Goal: Information Seeking & Learning: Find specific fact

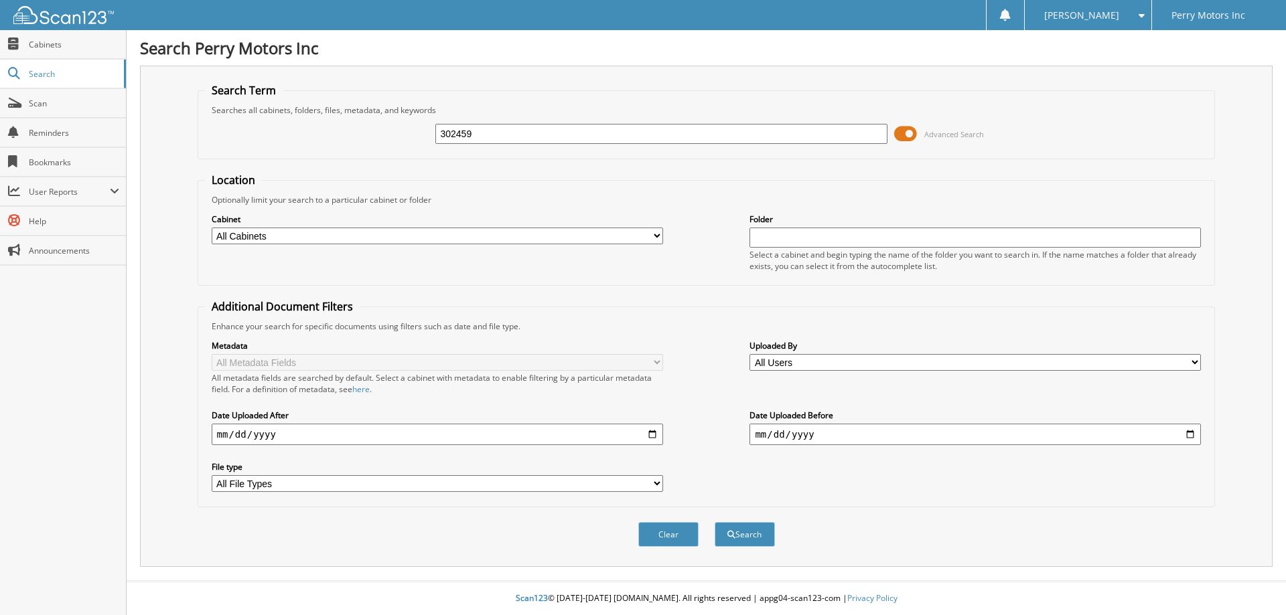
type input "302459"
click at [714, 522] on button "Search" at bounding box center [744, 534] width 60 height 25
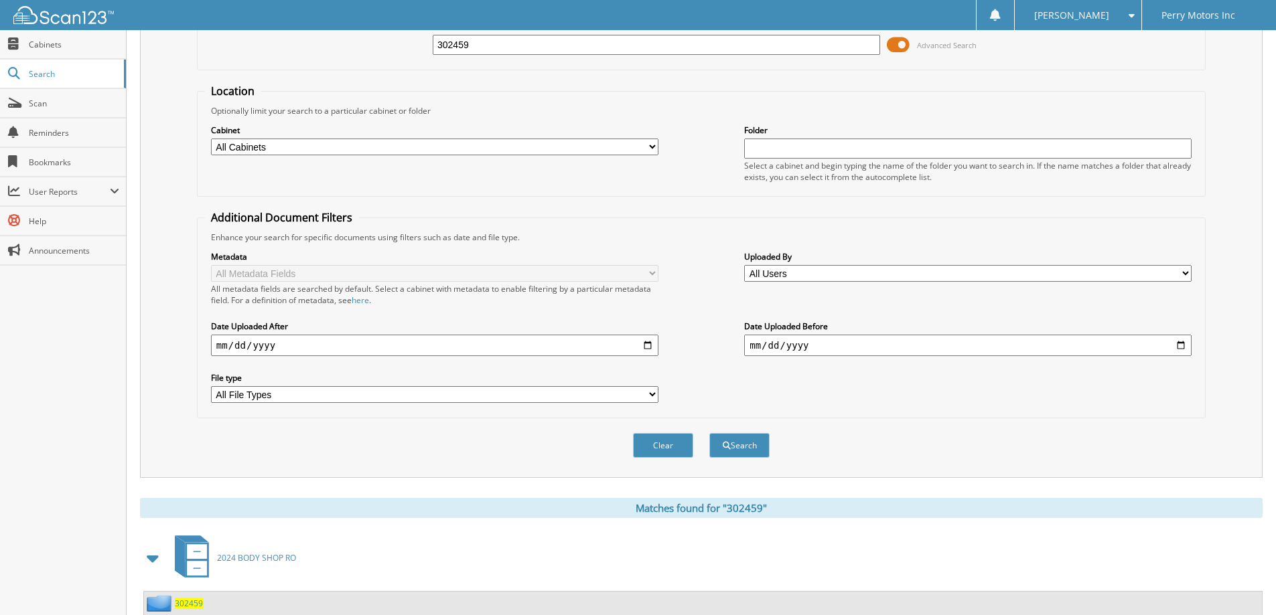
scroll to position [208, 0]
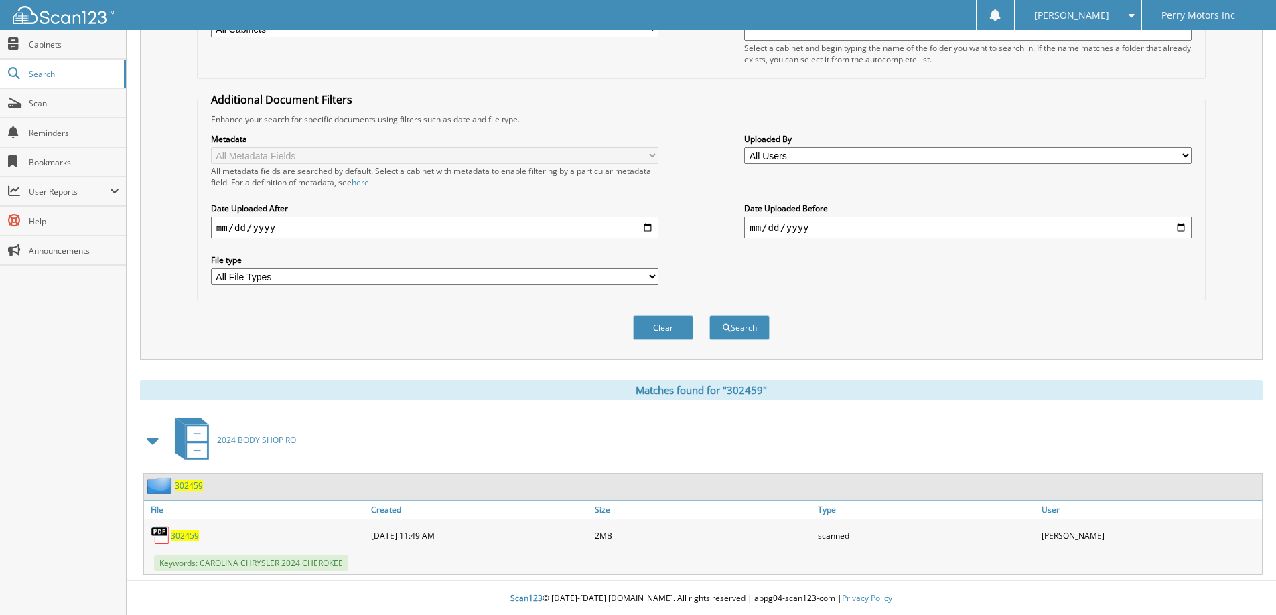
click at [189, 534] on span "302459" at bounding box center [185, 535] width 28 height 11
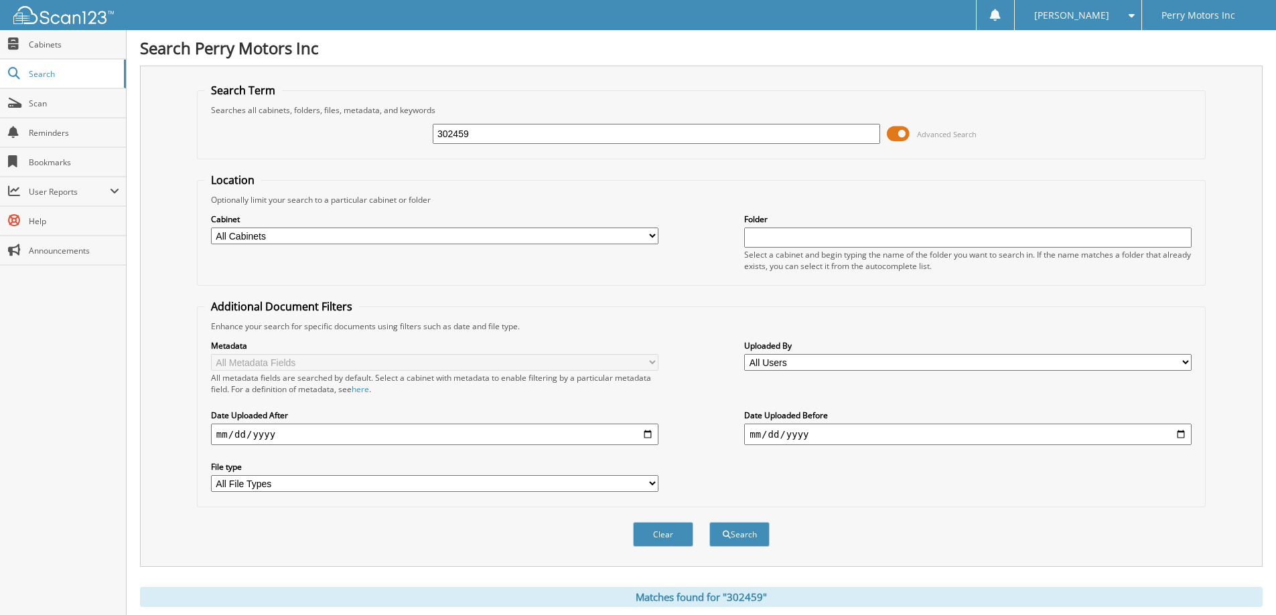
click at [578, 131] on input "302459" at bounding box center [656, 134] width 447 height 20
type input "302880"
click at [709, 522] on button "Search" at bounding box center [739, 534] width 60 height 25
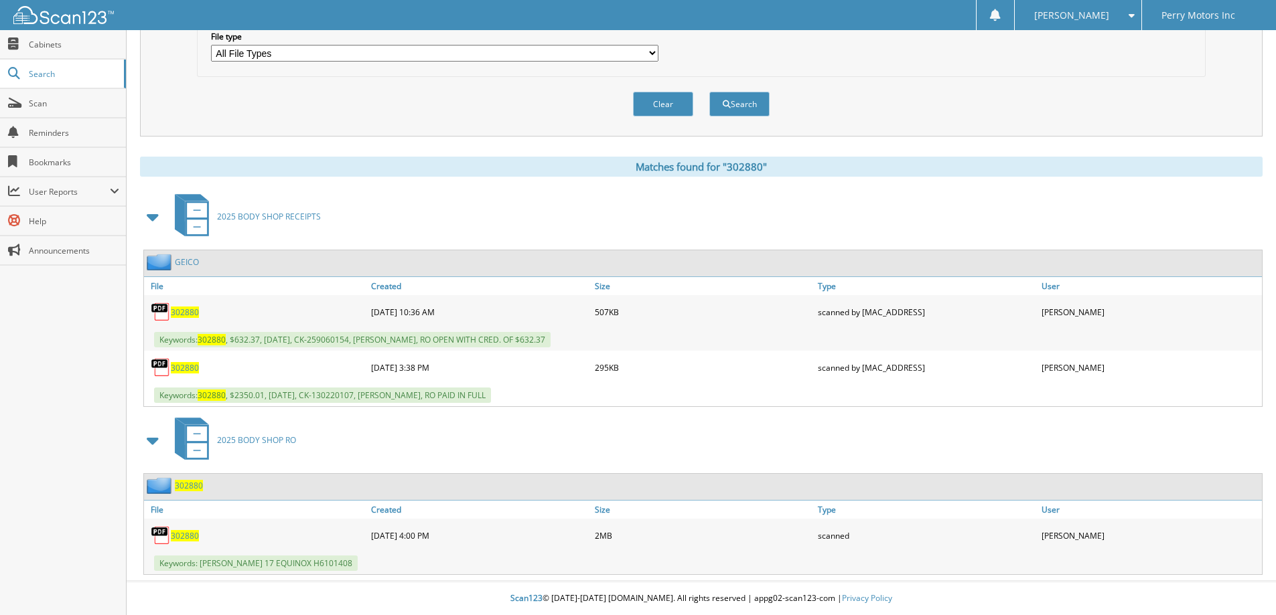
scroll to position [64, 0]
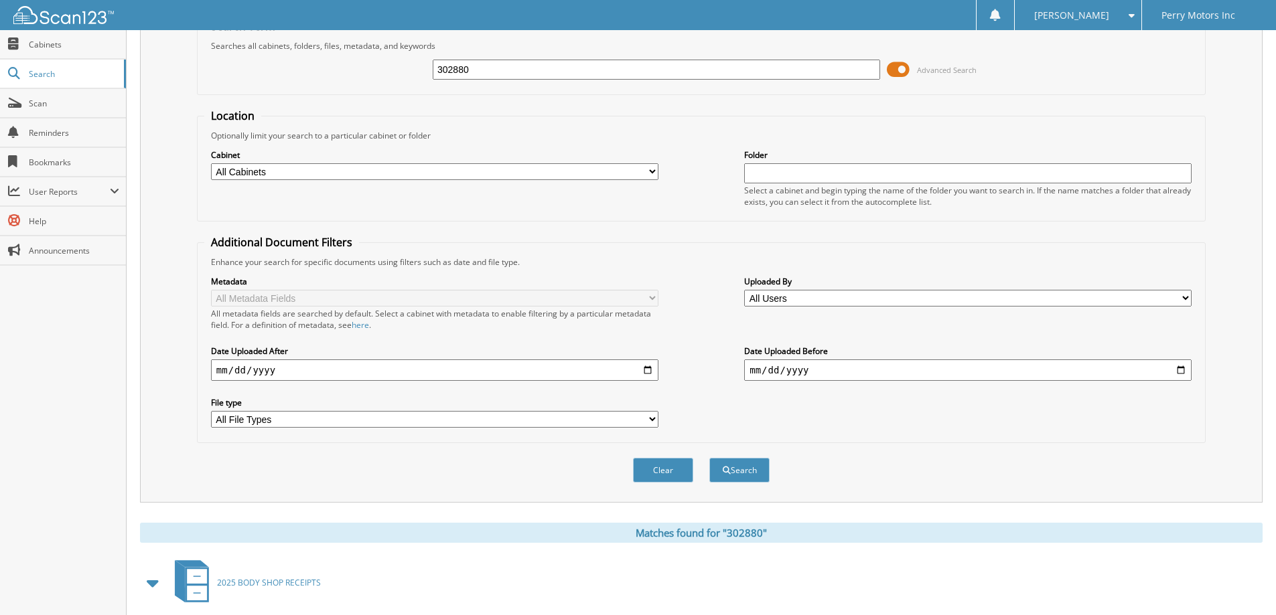
click at [583, 70] on input "302880" at bounding box center [656, 70] width 447 height 20
type input "302861"
click at [709, 458] on button "Search" at bounding box center [739, 470] width 60 height 25
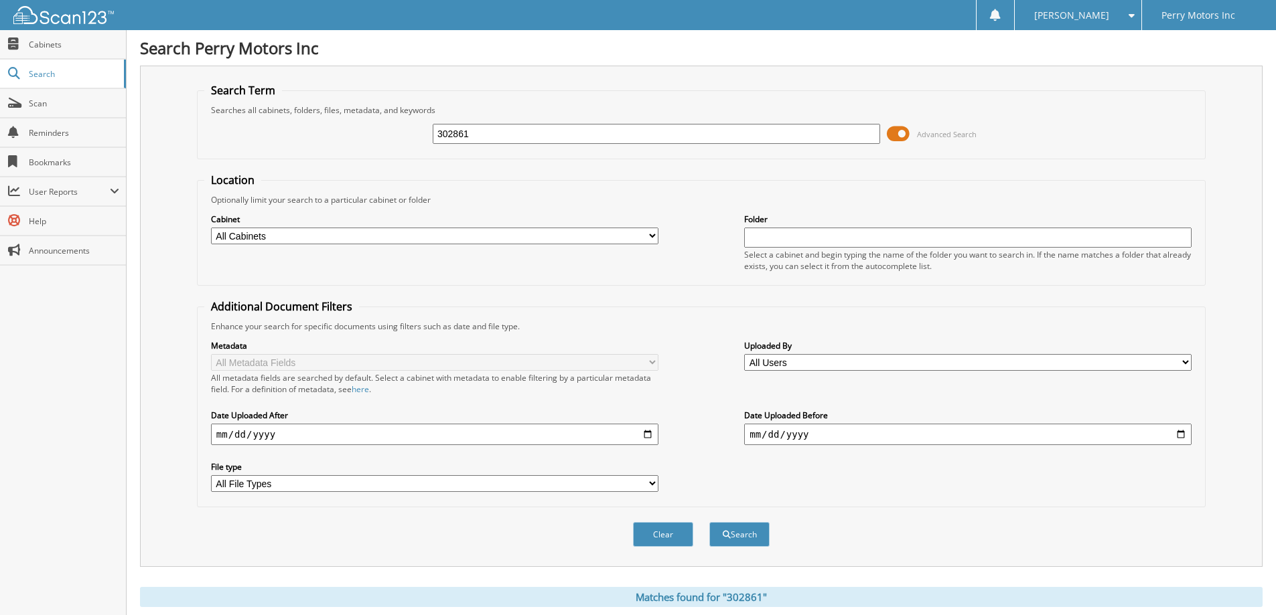
click at [559, 131] on input "302861" at bounding box center [656, 134] width 447 height 20
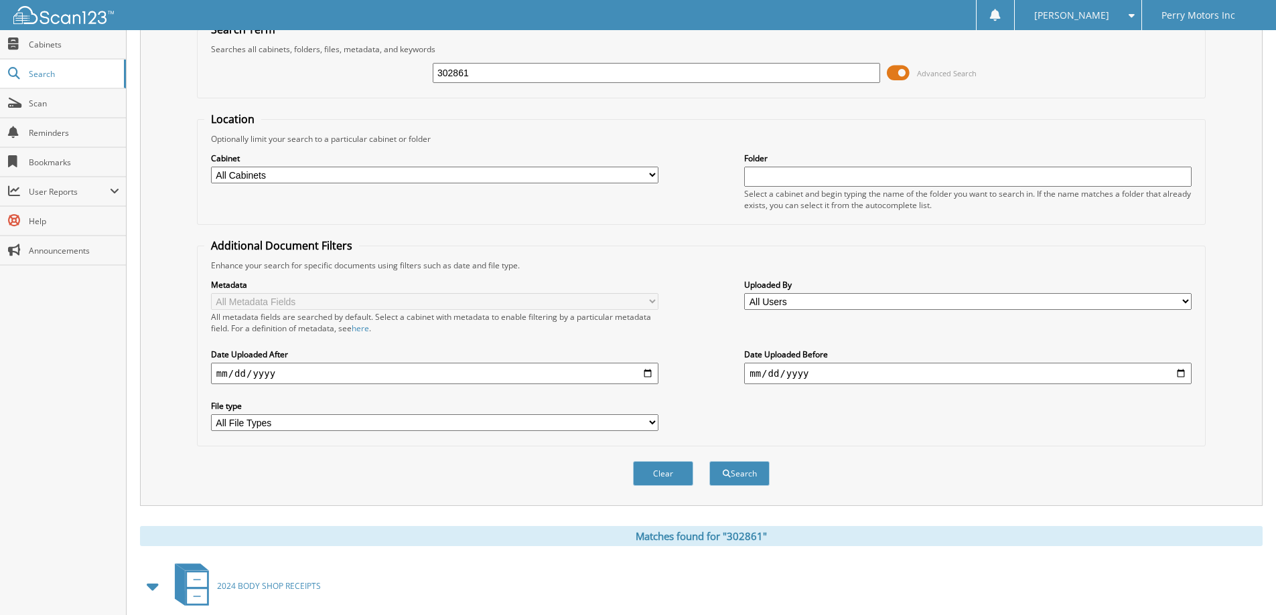
scroll to position [89, 0]
